Goal: Transaction & Acquisition: Download file/media

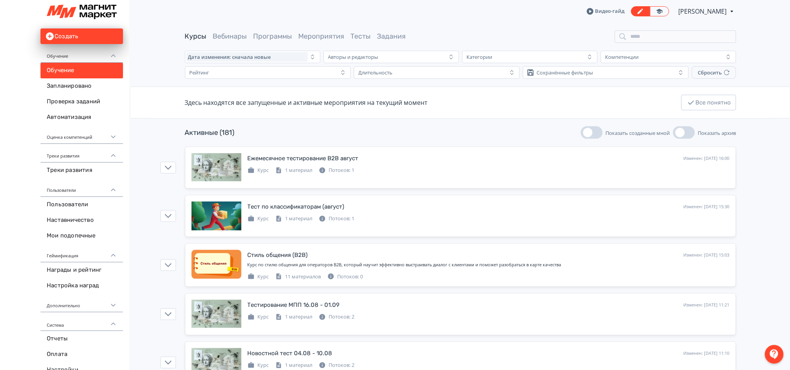
click at [111, 54] on icon at bounding box center [113, 55] width 7 height 7
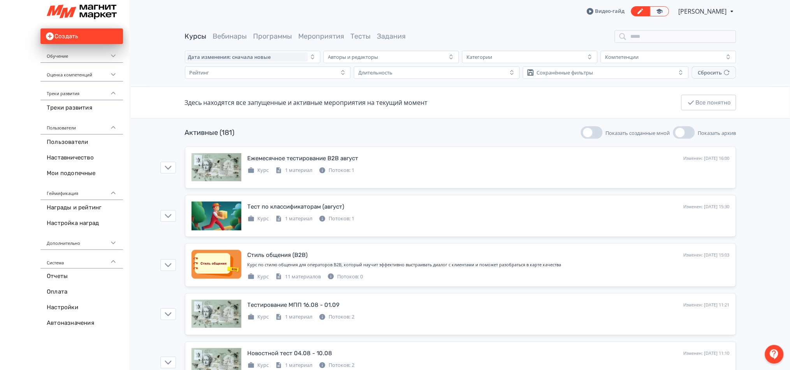
click at [116, 126] on icon at bounding box center [113, 127] width 7 height 7
click at [114, 146] on icon at bounding box center [113, 146] width 7 height 7
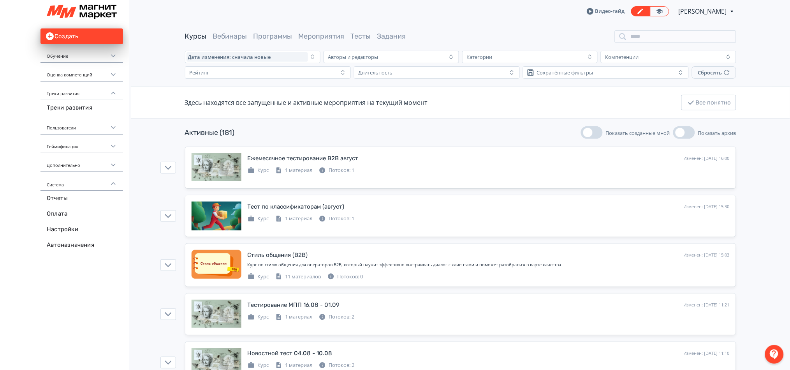
click at [113, 95] on icon at bounding box center [113, 93] width 7 height 7
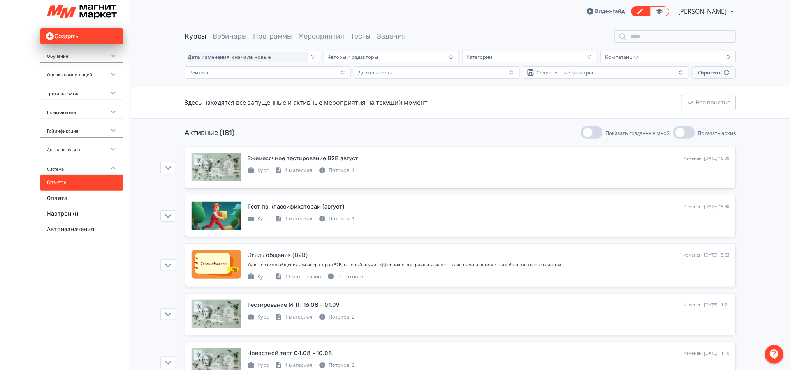
click at [85, 183] on link "Отчеты" at bounding box center [82, 183] width 83 height 16
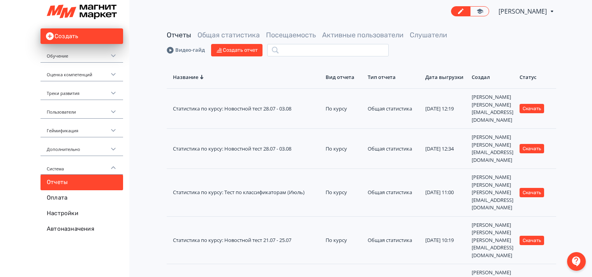
click at [115, 56] on icon at bounding box center [113, 55] width 7 height 7
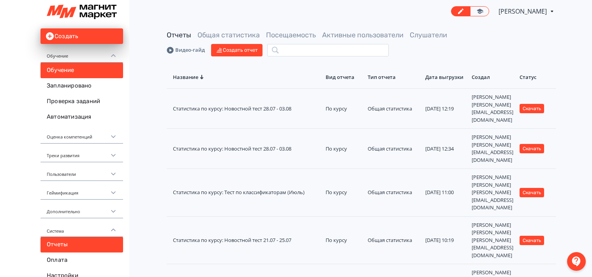
click at [92, 70] on link "Обучение" at bounding box center [82, 71] width 83 height 16
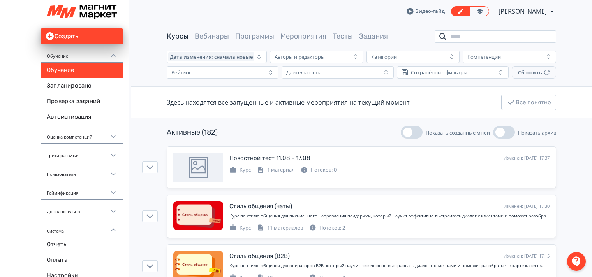
click at [466, 39] on input "search" at bounding box center [496, 36] width 122 height 12
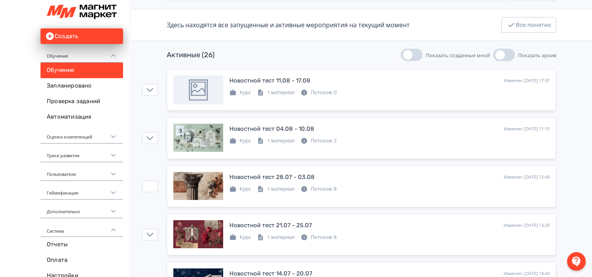
scroll to position [78, 0]
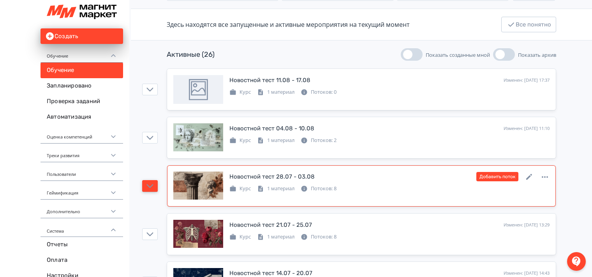
type input "******"
click at [150, 183] on icon "button" at bounding box center [149, 186] width 7 height 7
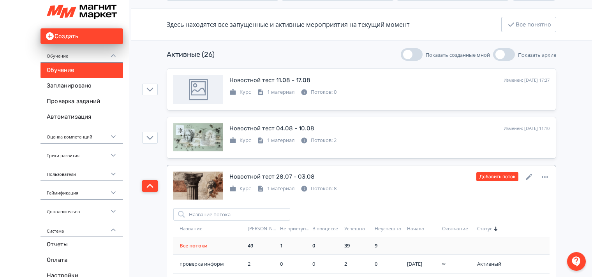
click at [203, 245] on link "Все потоки" at bounding box center [194, 245] width 28 height 7
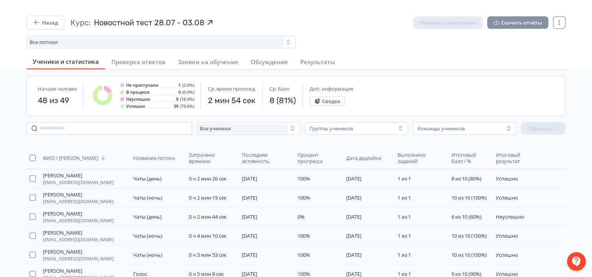
click at [520, 24] on button "Скачать отчёты" at bounding box center [517, 22] width 61 height 12
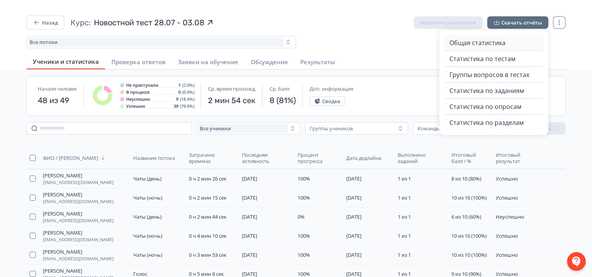
click at [502, 46] on span "Общая статистика" at bounding box center [478, 42] width 56 height 9
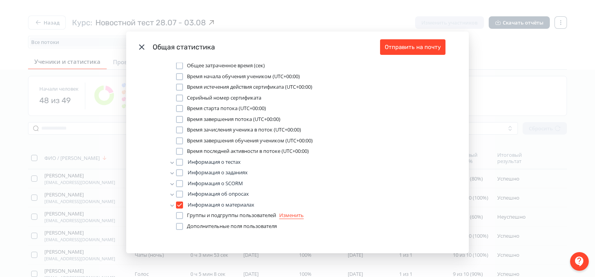
scroll to position [17, 0]
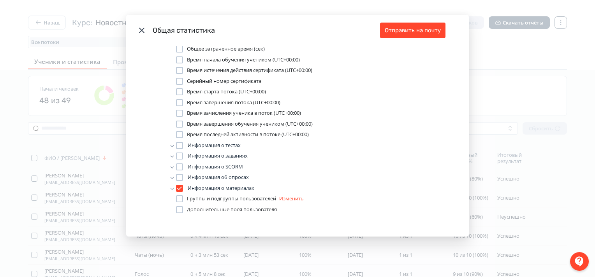
click at [299, 198] on link "Изменить" at bounding box center [291, 198] width 25 height 7
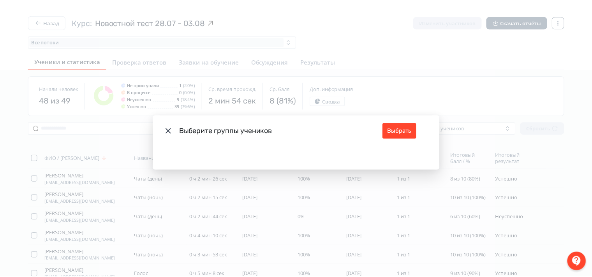
scroll to position [0, 0]
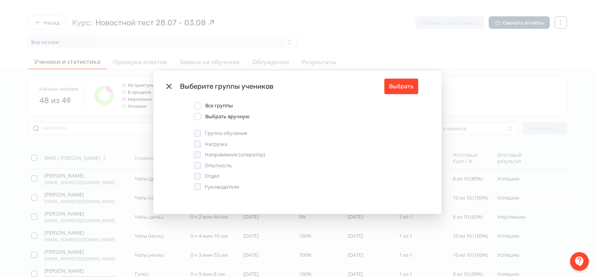
click at [168, 87] on icon "Modal" at bounding box center [168, 86] width 5 height 5
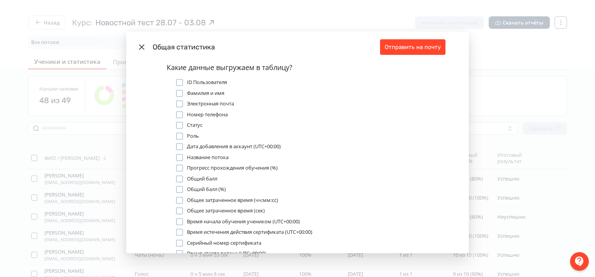
click at [141, 48] on icon "Modal" at bounding box center [141, 46] width 5 height 5
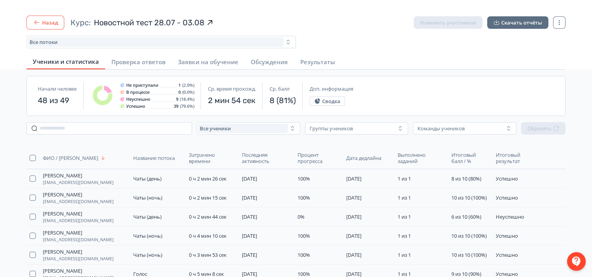
click at [42, 23] on button "Назад" at bounding box center [45, 23] width 38 height 14
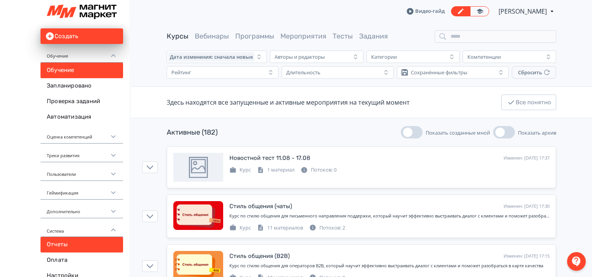
click at [75, 242] on link "Отчеты" at bounding box center [82, 245] width 83 height 16
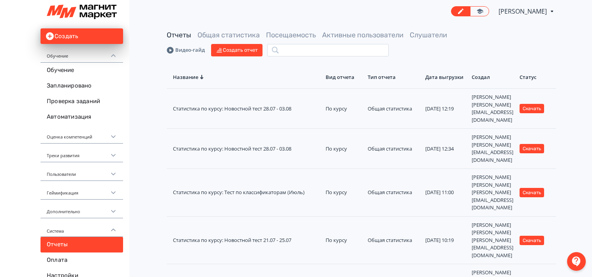
click at [115, 54] on icon at bounding box center [113, 55] width 7 height 7
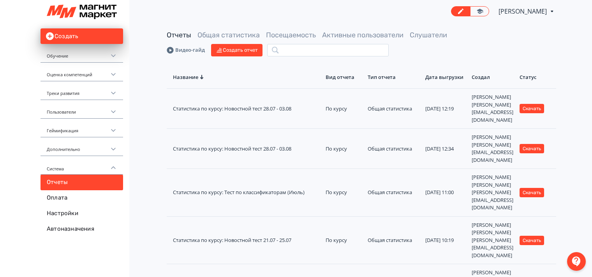
drag, startPoint x: 541, startPoint y: 2, endPoint x: 389, endPoint y: 14, distance: 152.1
click at [388, 15] on div "[PERSON_NAME] PRO Повысьте эффективность платформы при помощи дополнительных во…" at bounding box center [362, 11] width 390 height 23
